Goal: Communication & Community: Answer question/provide support

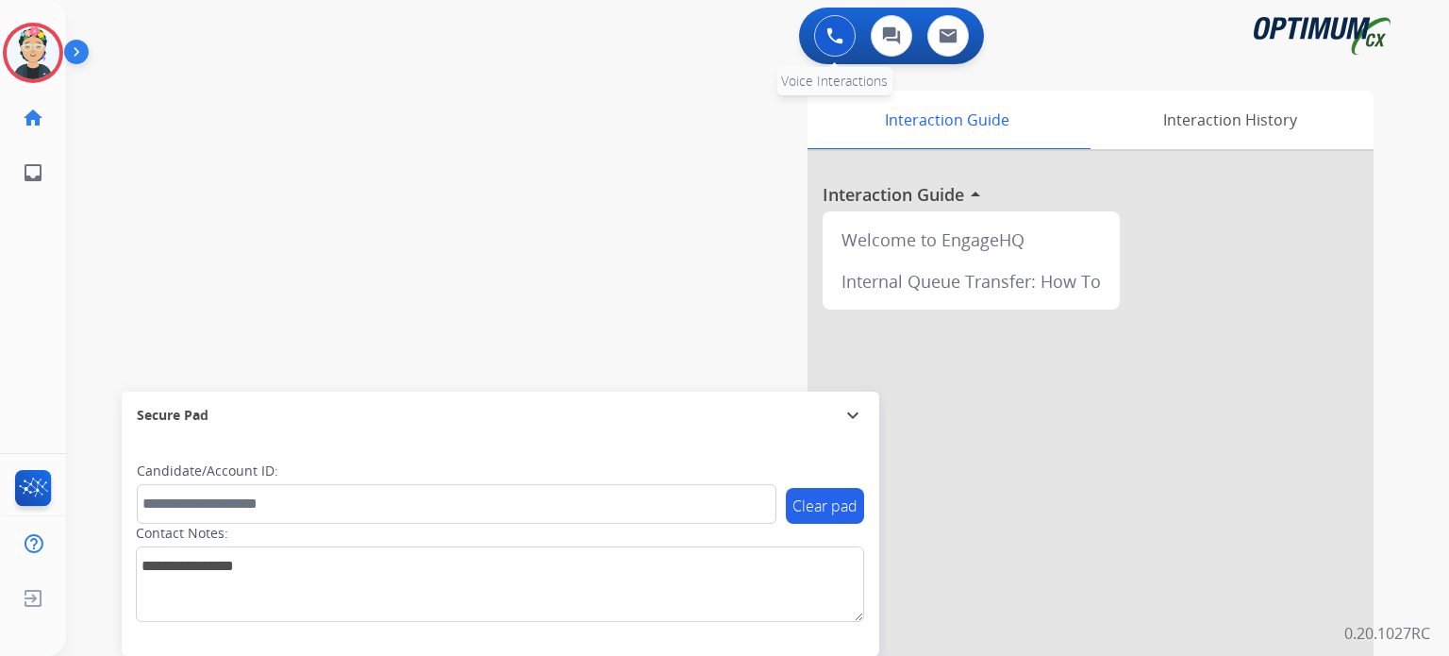
click at [838, 42] on img at bounding box center [834, 35] width 17 height 17
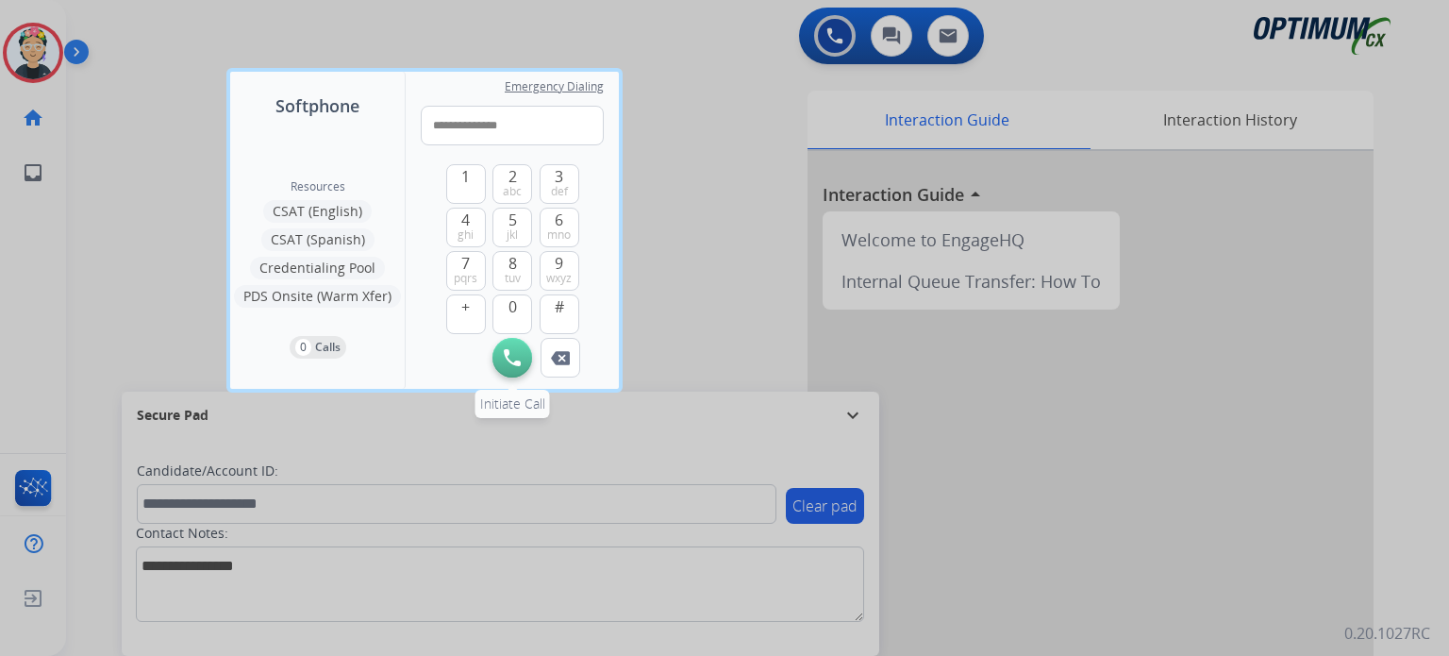
type input "**********"
click at [516, 363] on img at bounding box center [512, 357] width 17 height 17
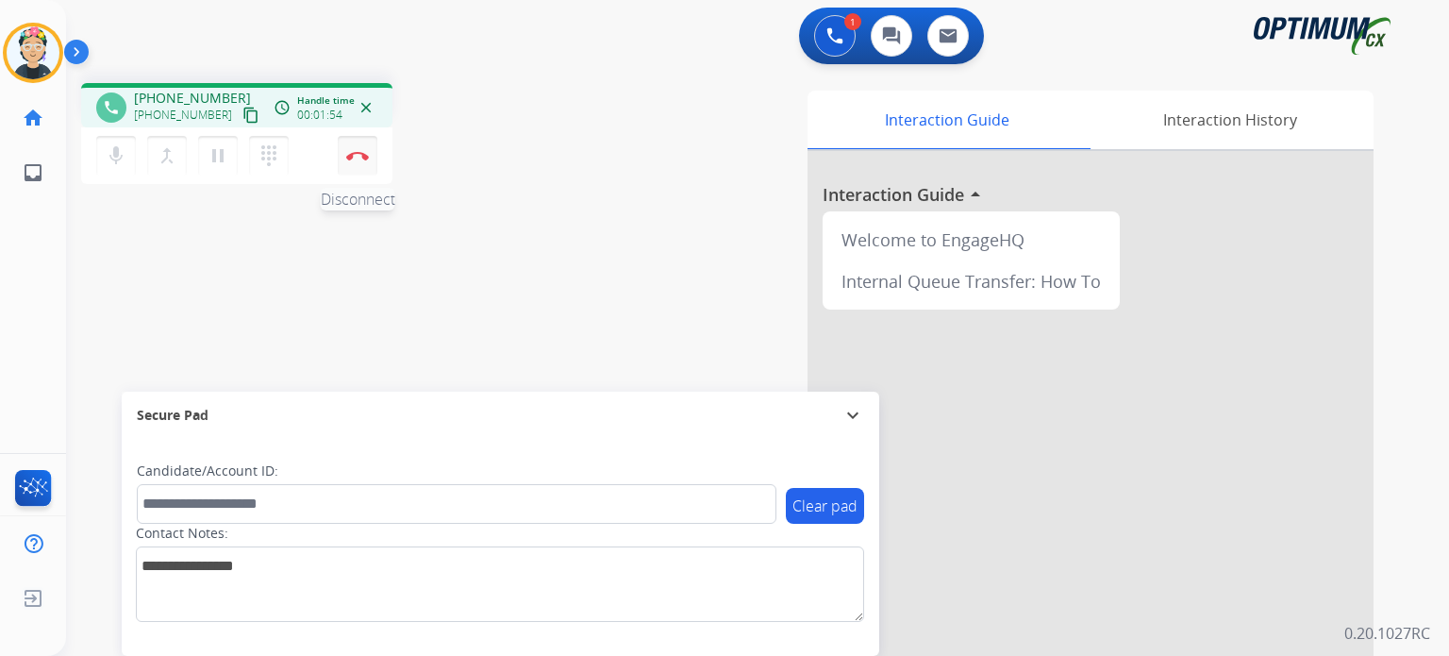
click at [354, 163] on button "Disconnect" at bounding box center [358, 156] width 40 height 40
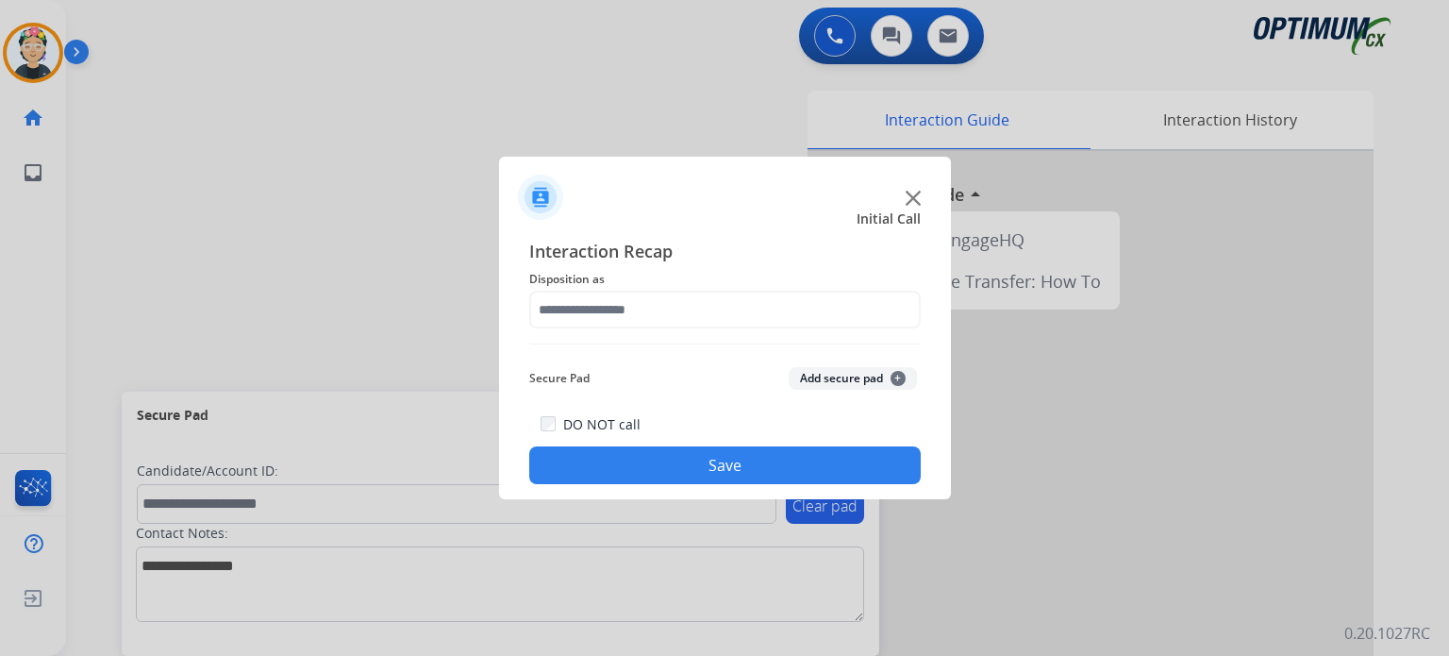
click at [609, 328] on div "Interaction Recap Disposition as Secure Pad Add secure pad + DO NOT call Save" at bounding box center [725, 361] width 392 height 246
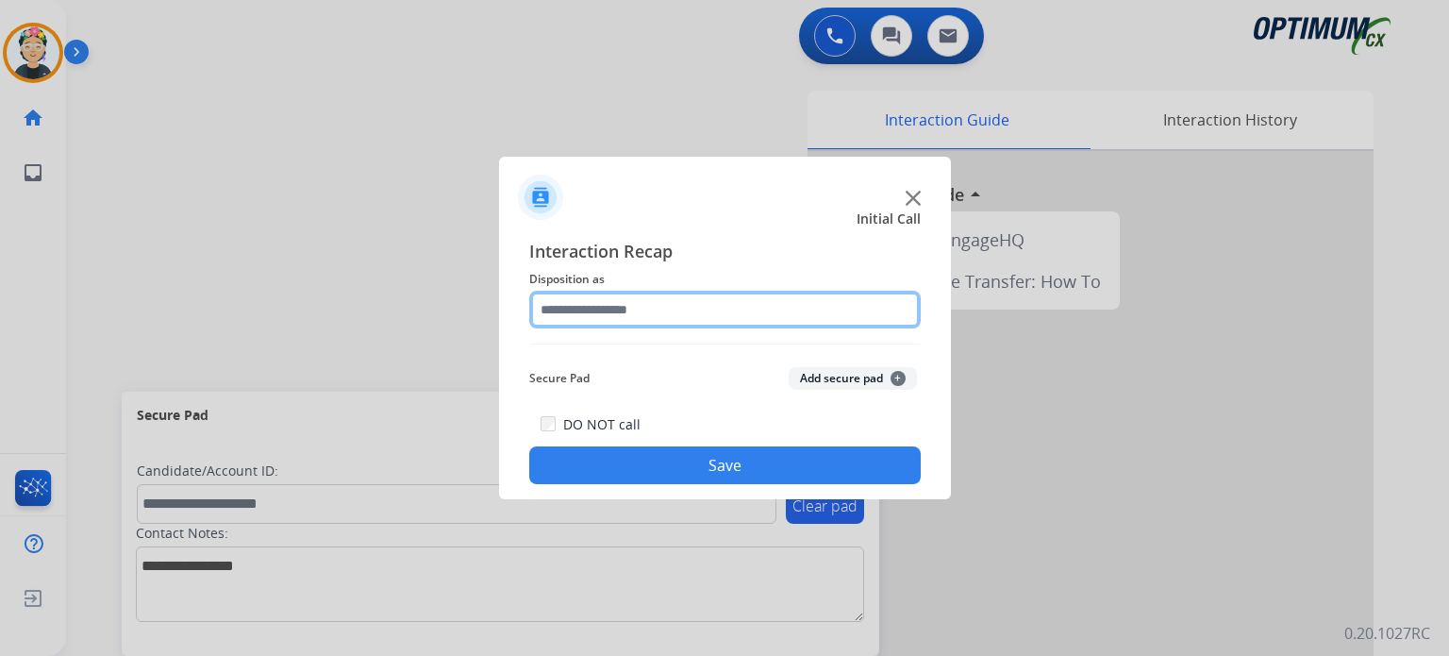
click at [593, 308] on input "text" at bounding box center [725, 310] width 392 height 38
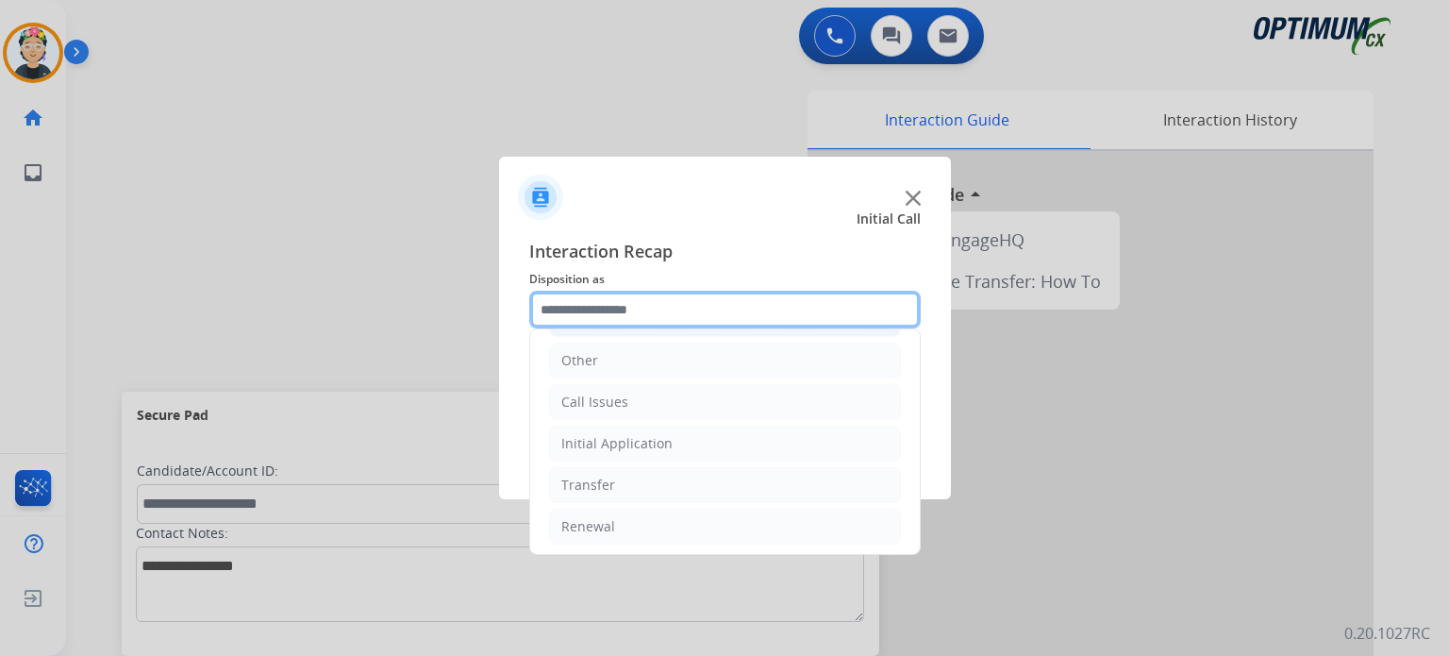
scroll to position [125, 0]
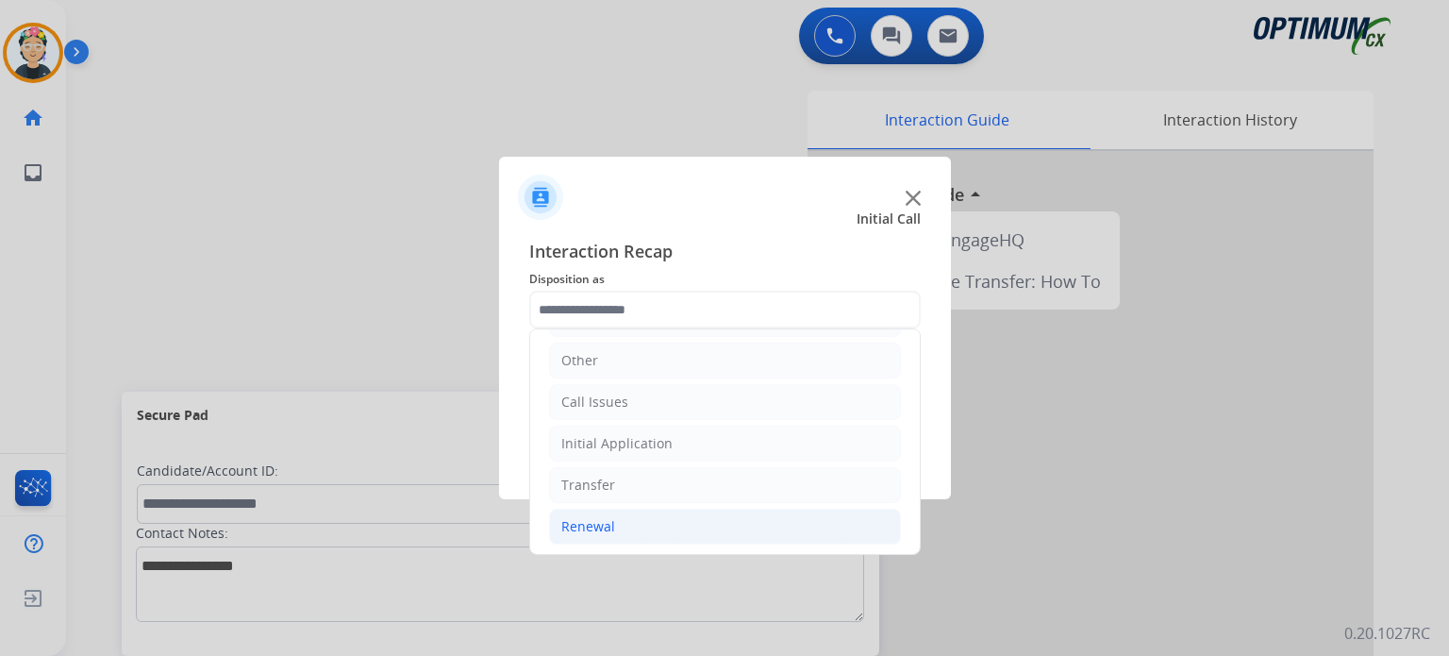
click at [600, 517] on div "Renewal" at bounding box center [588, 526] width 54 height 19
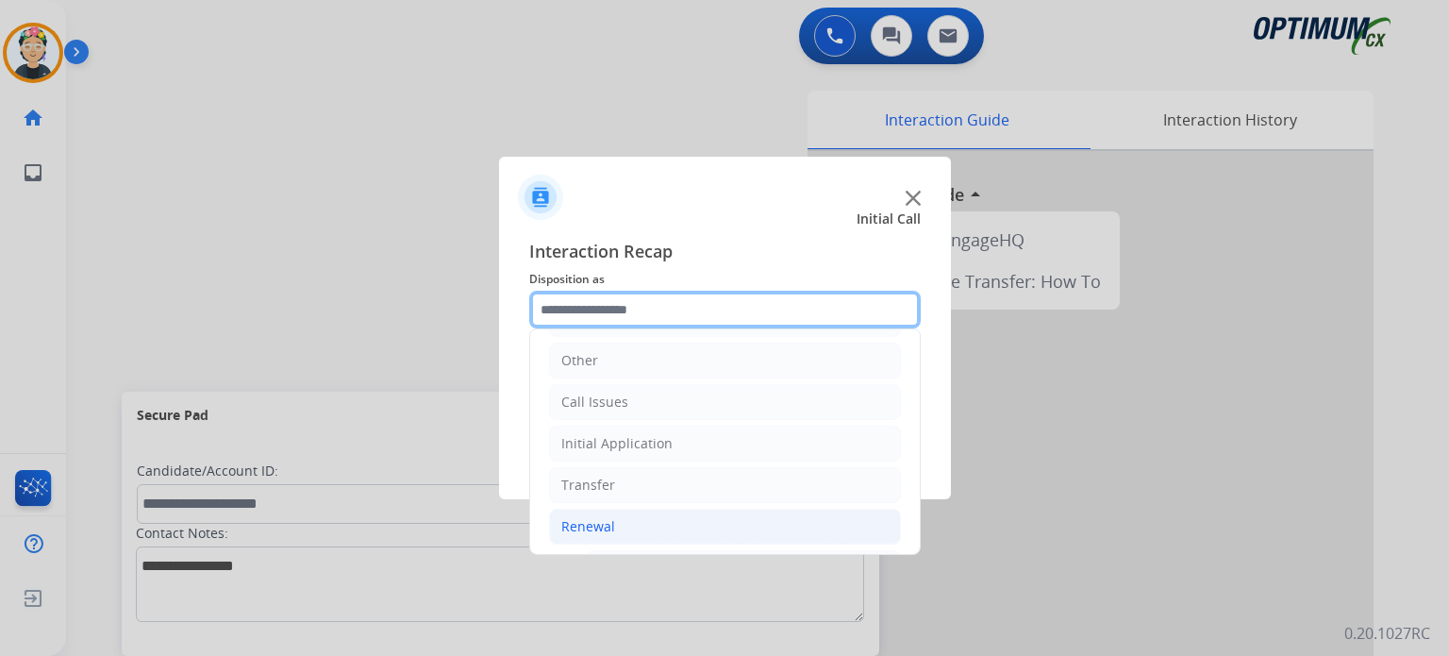
scroll to position [30, 0]
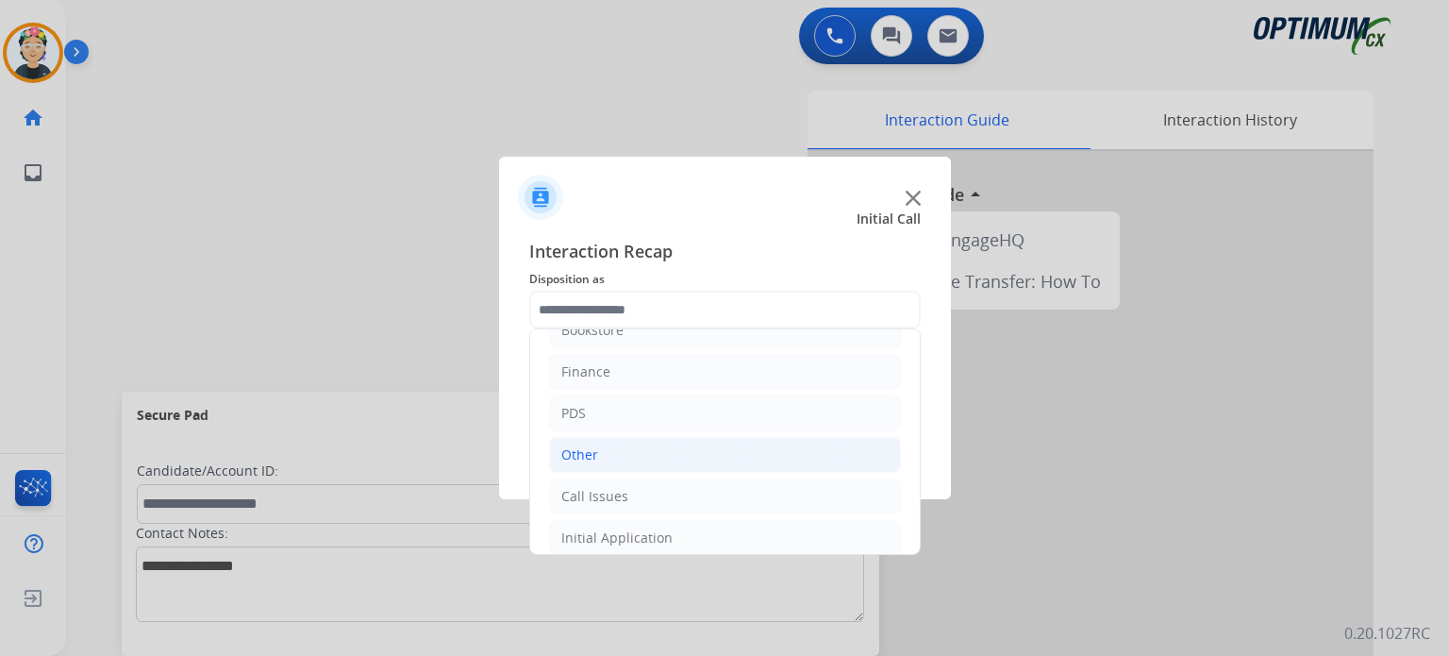
click at [627, 458] on li "Other" at bounding box center [725, 455] width 352 height 36
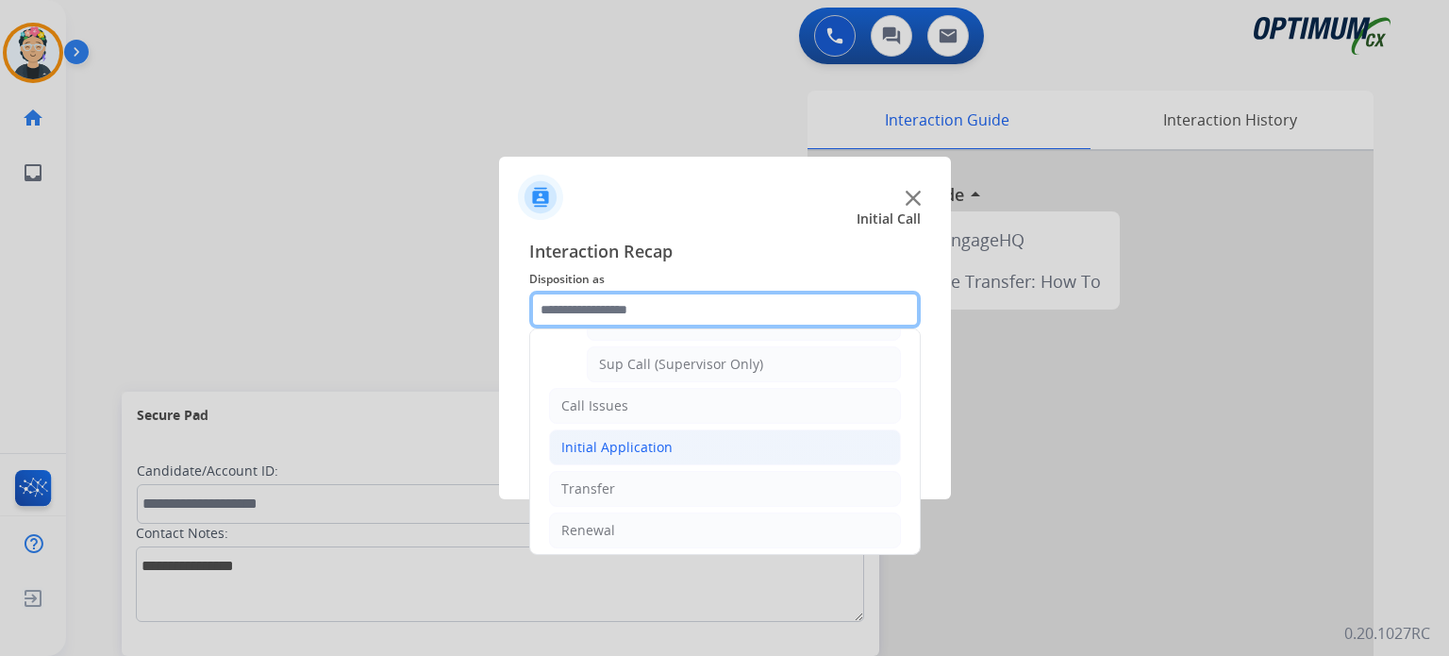
scroll to position [454, 0]
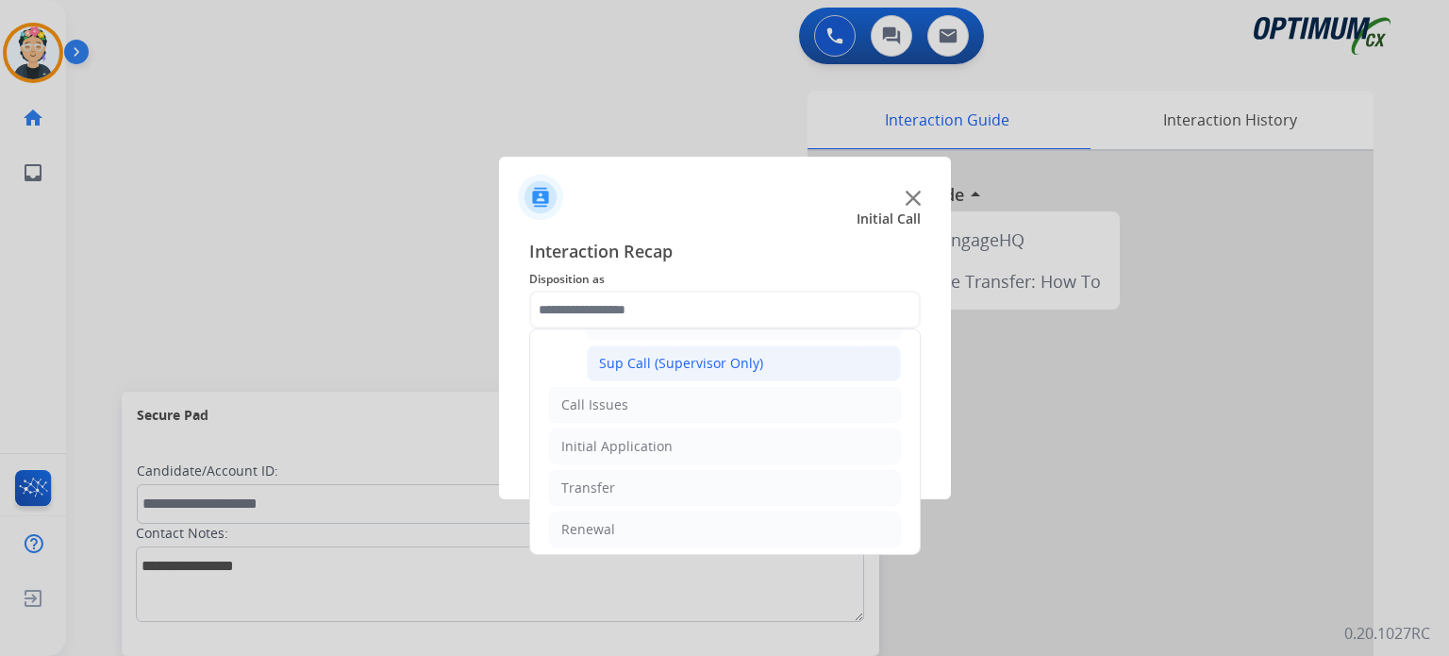
click at [683, 358] on div "Sup Call (Supervisor Only)" at bounding box center [681, 363] width 164 height 19
type input "**********"
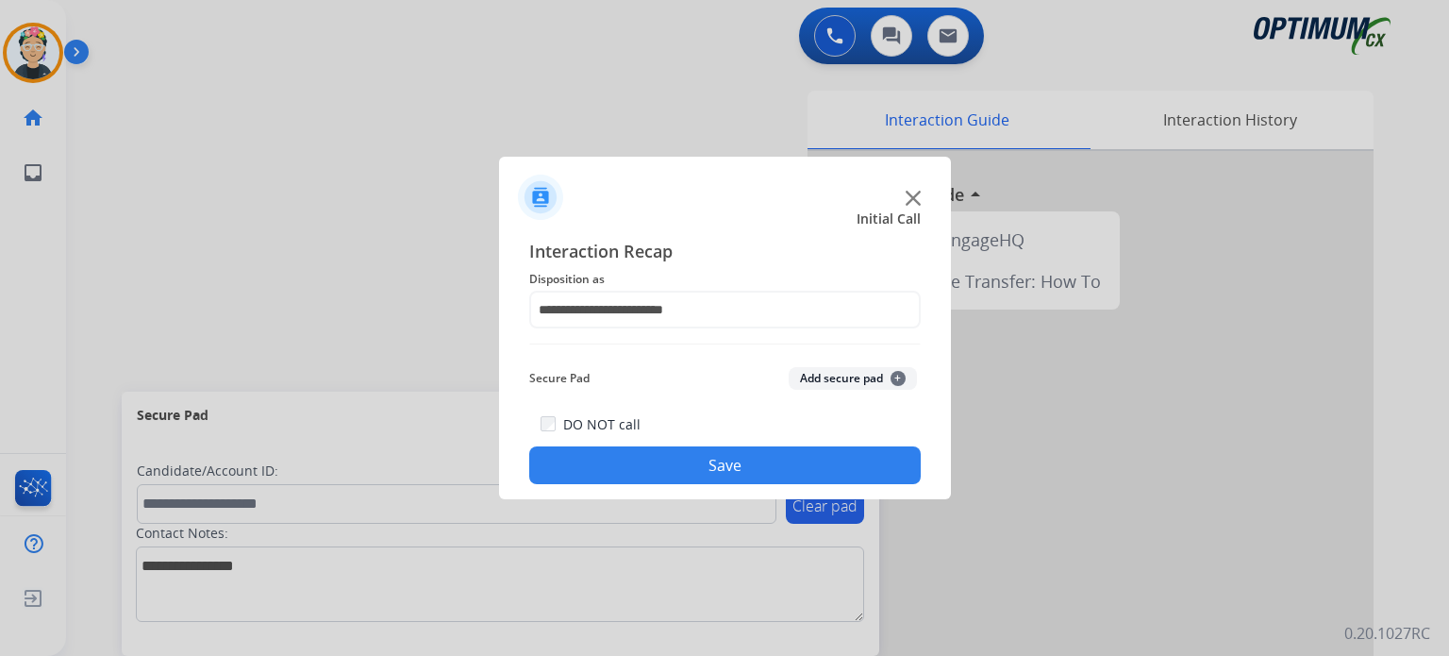
click at [759, 461] on button "Save" at bounding box center [725, 465] width 392 height 38
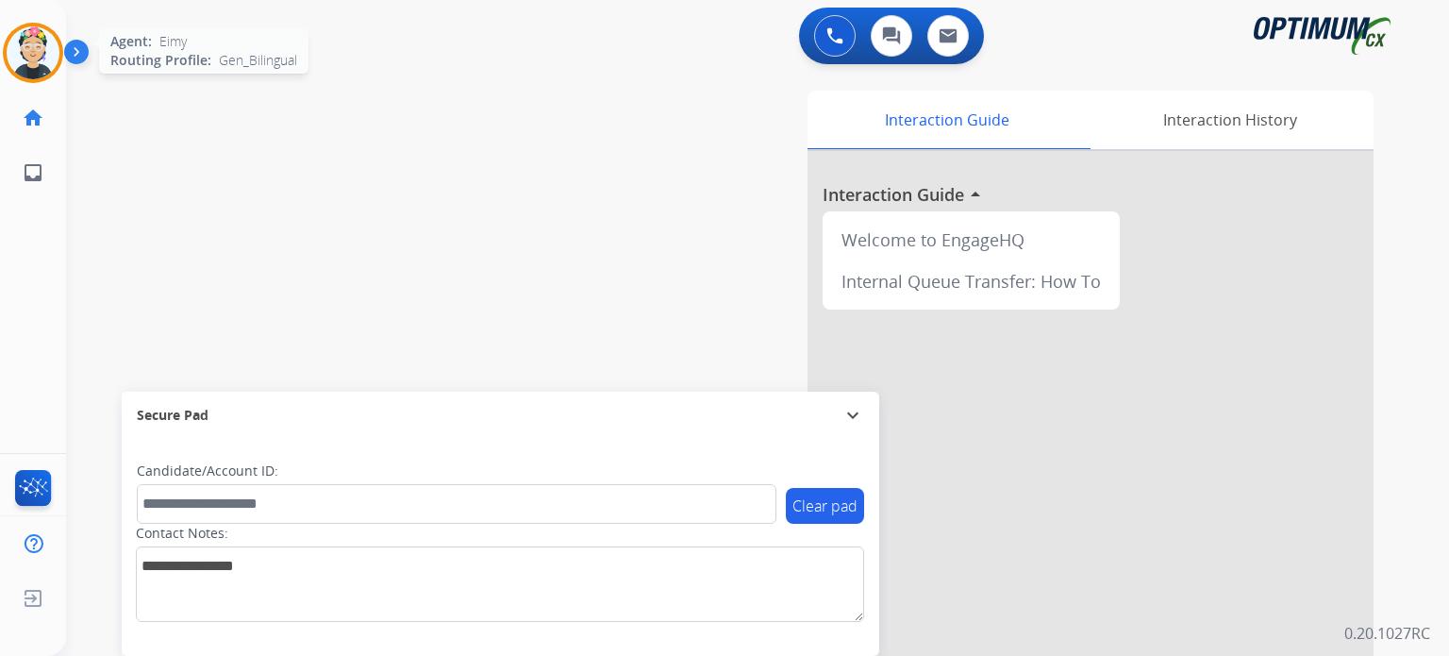
click at [20, 59] on img at bounding box center [33, 52] width 53 height 53
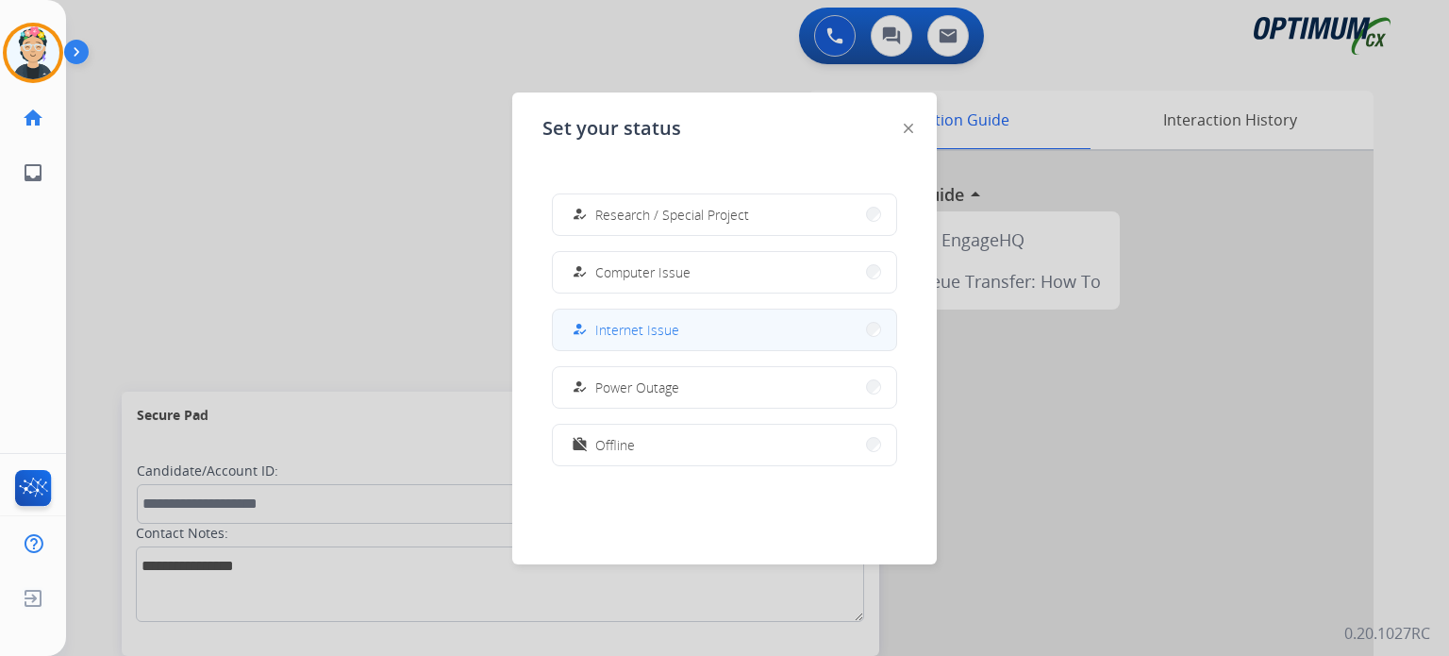
scroll to position [470, 0]
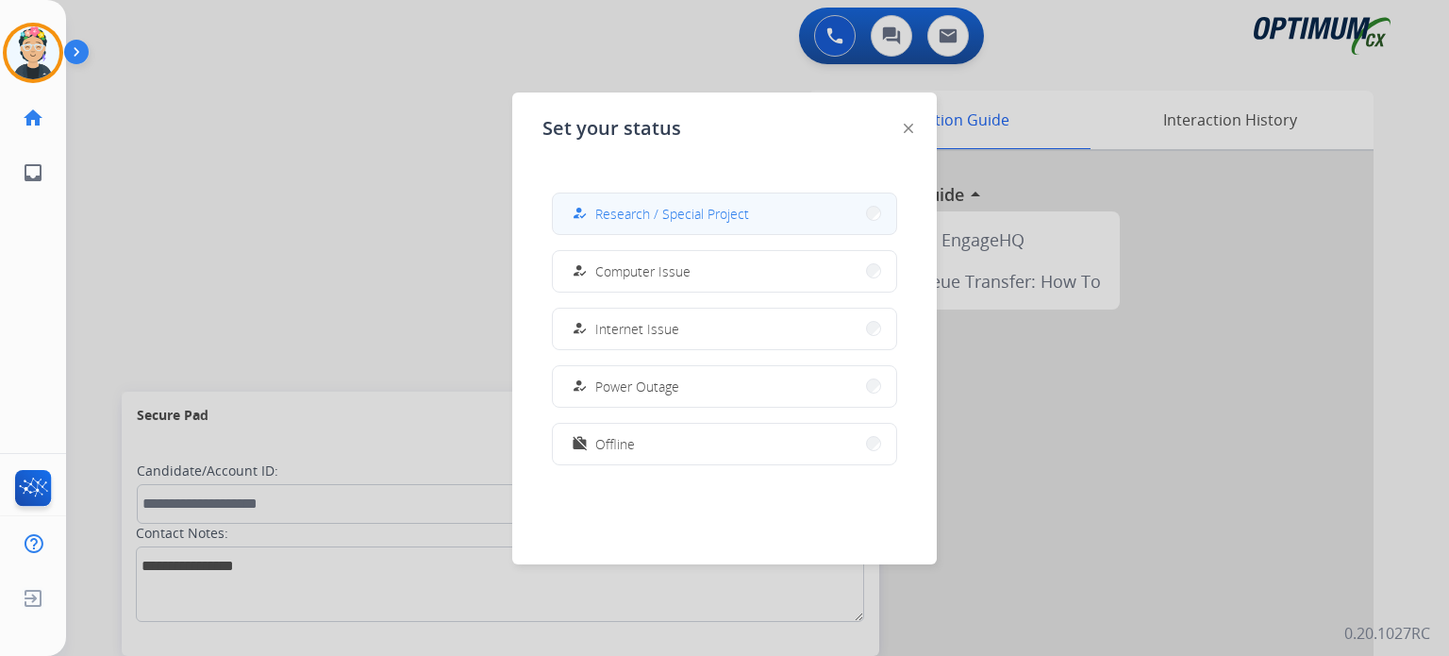
click at [666, 211] on span "Research / Special Project" at bounding box center [672, 214] width 154 height 20
